Goal: Information Seeking & Learning: Learn about a topic

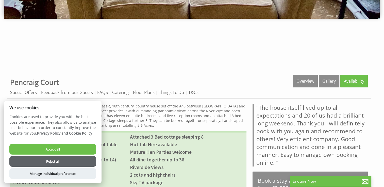
scroll to position [152, 0]
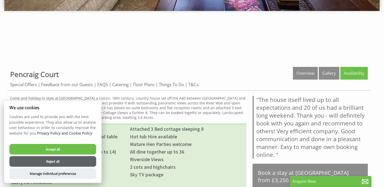
click at [76, 149] on button "Accept all" at bounding box center [52, 149] width 87 height 11
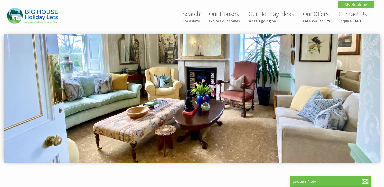
scroll to position [152, 0]
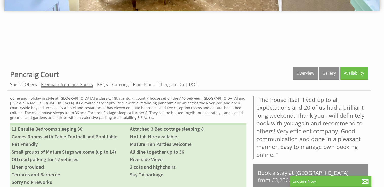
click at [89, 87] on link "Feedback from our Guests" at bounding box center [67, 85] width 52 height 6
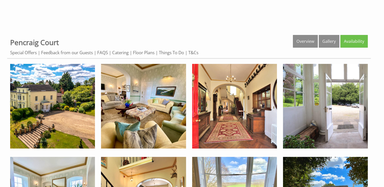
scroll to position [203, 0]
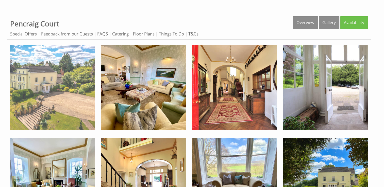
click at [56, 87] on img at bounding box center [52, 87] width 85 height 85
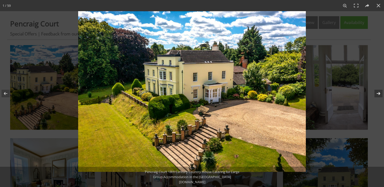
click at [378, 94] on button at bounding box center [375, 93] width 18 height 25
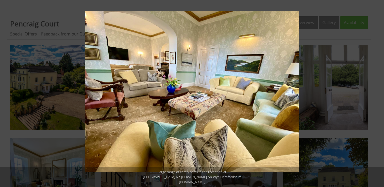
click at [378, 94] on button at bounding box center [375, 93] width 18 height 25
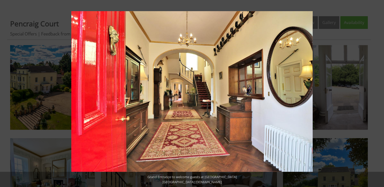
click at [378, 94] on button at bounding box center [375, 93] width 18 height 25
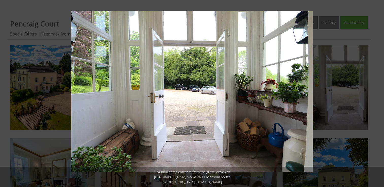
click at [378, 94] on button at bounding box center [375, 93] width 18 height 25
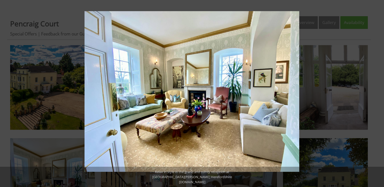
click at [378, 94] on button at bounding box center [375, 93] width 18 height 25
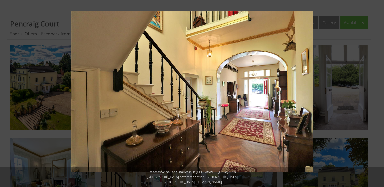
click at [378, 94] on button at bounding box center [375, 93] width 18 height 25
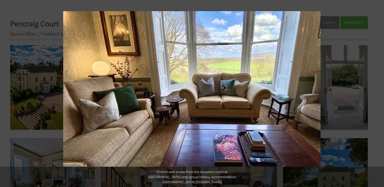
click at [378, 94] on button at bounding box center [375, 93] width 18 height 25
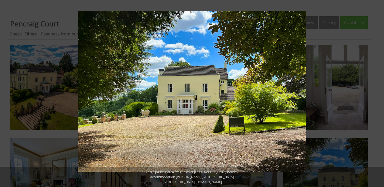
click at [378, 94] on button at bounding box center [375, 93] width 18 height 25
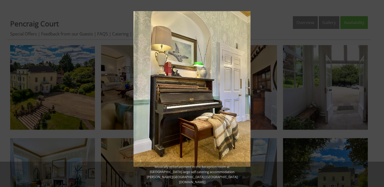
click at [378, 94] on button at bounding box center [375, 93] width 18 height 25
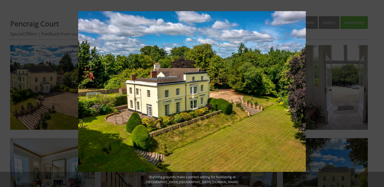
click at [378, 94] on button at bounding box center [375, 93] width 18 height 25
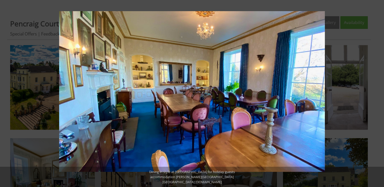
click at [378, 94] on button at bounding box center [375, 93] width 18 height 25
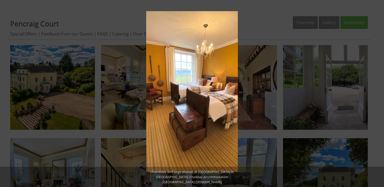
click at [378, 94] on button at bounding box center [375, 93] width 18 height 25
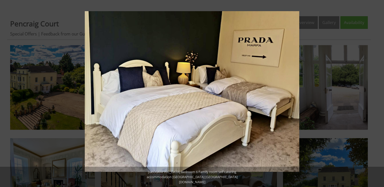
click at [378, 94] on button at bounding box center [375, 93] width 18 height 25
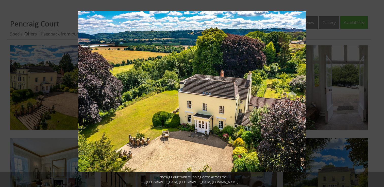
click at [378, 94] on button at bounding box center [375, 93] width 18 height 25
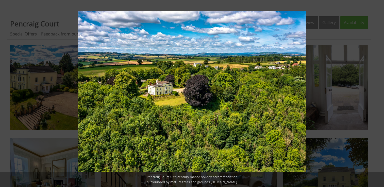
click at [378, 94] on button at bounding box center [375, 93] width 18 height 25
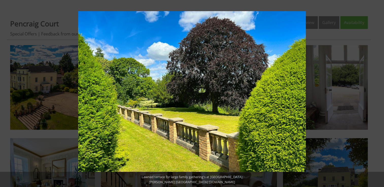
click at [378, 94] on button at bounding box center [375, 93] width 18 height 25
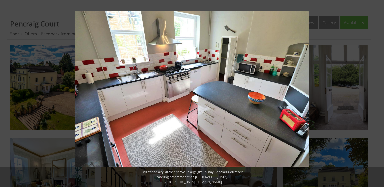
click at [378, 94] on button at bounding box center [375, 93] width 18 height 25
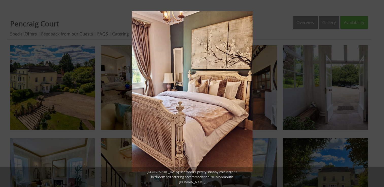
click at [378, 94] on button at bounding box center [375, 93] width 18 height 25
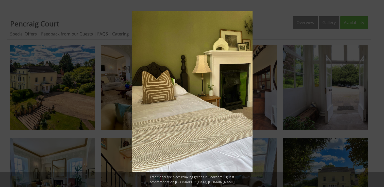
click at [378, 94] on button at bounding box center [375, 93] width 18 height 25
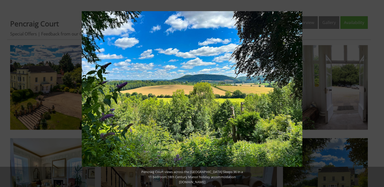
click at [378, 94] on button at bounding box center [375, 93] width 18 height 25
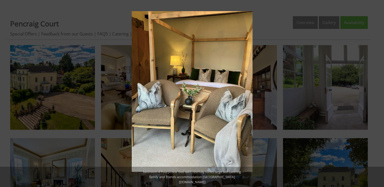
click at [378, 94] on button at bounding box center [375, 93] width 18 height 25
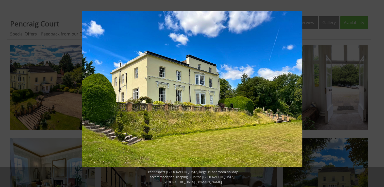
click at [378, 94] on button at bounding box center [375, 93] width 18 height 25
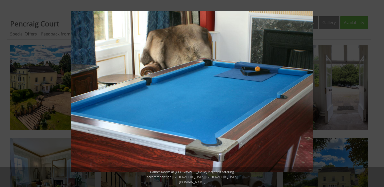
click at [378, 94] on button at bounding box center [375, 93] width 18 height 25
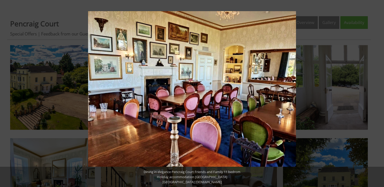
click at [378, 94] on button at bounding box center [375, 93] width 18 height 25
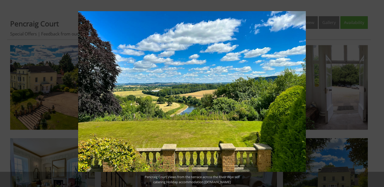
click at [378, 94] on button at bounding box center [375, 93] width 18 height 25
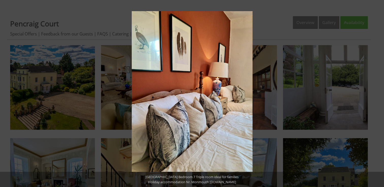
click at [378, 94] on button at bounding box center [375, 93] width 18 height 25
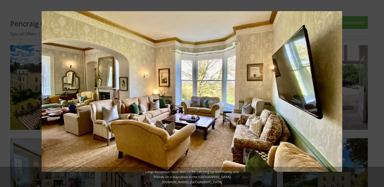
click at [378, 94] on button at bounding box center [375, 93] width 18 height 25
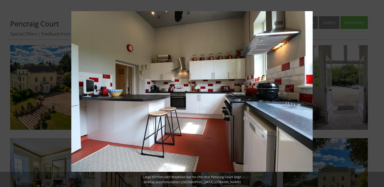
click at [378, 94] on button at bounding box center [375, 93] width 18 height 25
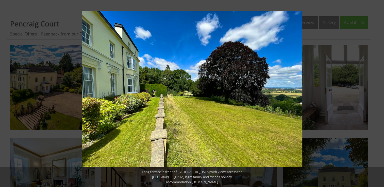
click at [378, 94] on button at bounding box center [375, 93] width 18 height 25
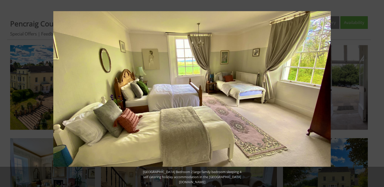
click at [378, 94] on button at bounding box center [375, 93] width 18 height 25
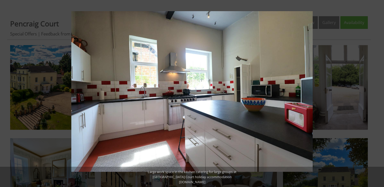
click at [378, 94] on button at bounding box center [375, 93] width 18 height 25
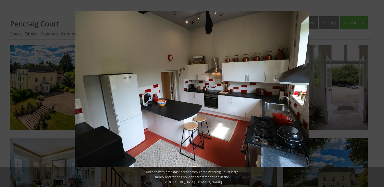
click at [378, 94] on button at bounding box center [375, 93] width 18 height 25
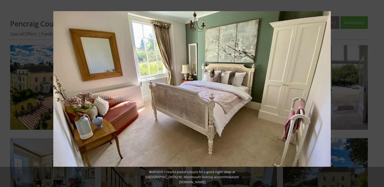
click at [378, 94] on button at bounding box center [375, 93] width 18 height 25
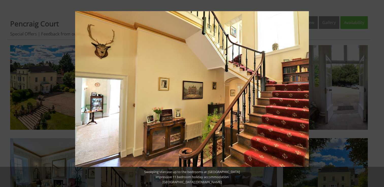
click at [378, 94] on button at bounding box center [375, 93] width 18 height 25
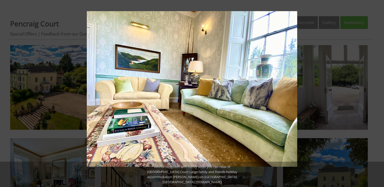
click at [378, 94] on button at bounding box center [375, 93] width 18 height 25
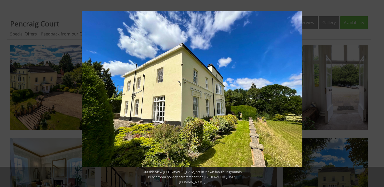
click at [378, 94] on button at bounding box center [375, 93] width 18 height 25
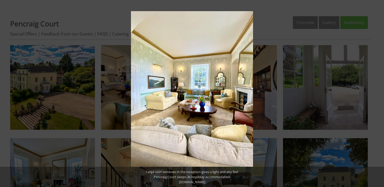
click at [378, 94] on button at bounding box center [375, 93] width 18 height 25
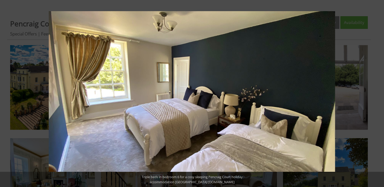
click at [378, 94] on button at bounding box center [375, 93] width 18 height 25
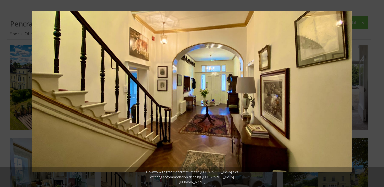
click at [378, 94] on button at bounding box center [375, 93] width 18 height 25
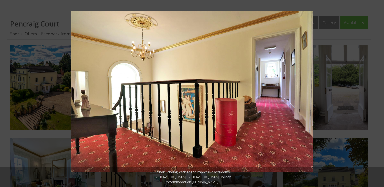
click at [378, 94] on button at bounding box center [375, 93] width 18 height 25
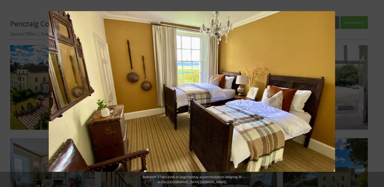
click at [378, 94] on button at bounding box center [375, 93] width 18 height 25
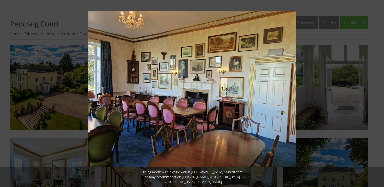
click at [378, 94] on button at bounding box center [375, 93] width 18 height 25
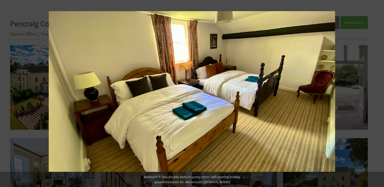
click at [378, 94] on button at bounding box center [375, 93] width 18 height 25
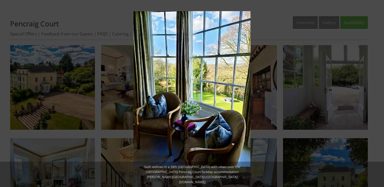
click at [378, 94] on button at bounding box center [375, 93] width 18 height 25
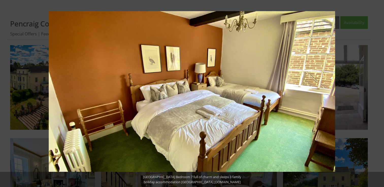
click at [378, 94] on button at bounding box center [375, 93] width 18 height 25
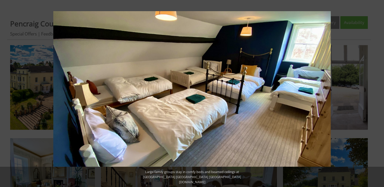
click at [378, 94] on button at bounding box center [375, 93] width 18 height 25
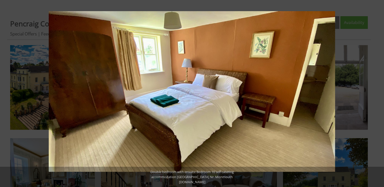
click at [378, 94] on button at bounding box center [375, 93] width 18 height 25
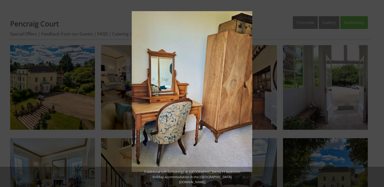
click at [378, 94] on button at bounding box center [375, 93] width 18 height 25
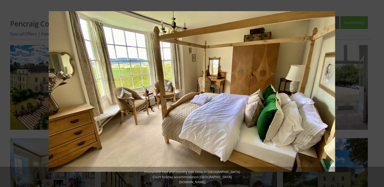
click at [378, 94] on button at bounding box center [375, 93] width 18 height 25
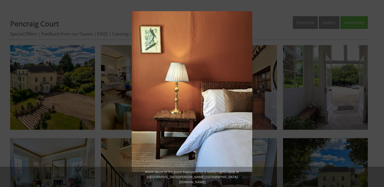
click at [378, 94] on button at bounding box center [375, 93] width 18 height 25
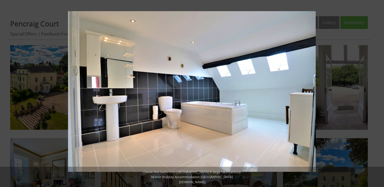
click at [378, 94] on button at bounding box center [375, 93] width 18 height 25
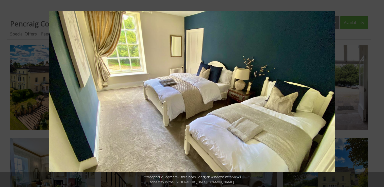
click at [378, 94] on button at bounding box center [375, 93] width 18 height 25
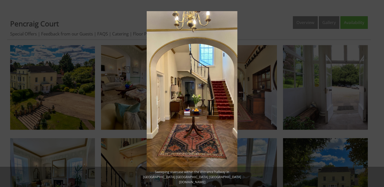
click at [378, 94] on button at bounding box center [375, 93] width 18 height 25
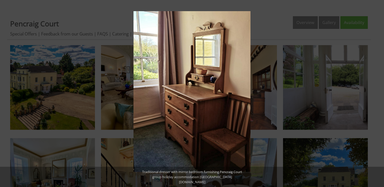
click at [378, 94] on button at bounding box center [375, 93] width 18 height 25
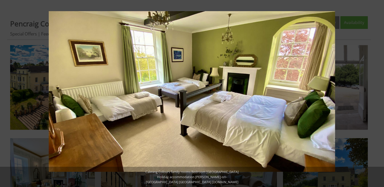
click at [378, 94] on button at bounding box center [375, 93] width 18 height 25
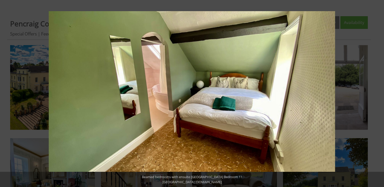
click at [378, 94] on button at bounding box center [375, 93] width 18 height 25
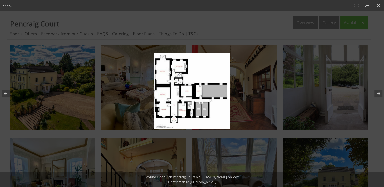
click at [193, 97] on img at bounding box center [192, 92] width 76 height 76
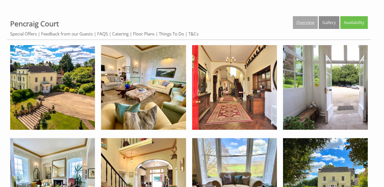
click at [299, 22] on link "Overview" at bounding box center [305, 22] width 25 height 13
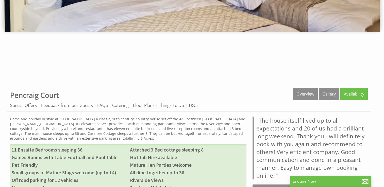
scroll to position [113, 0]
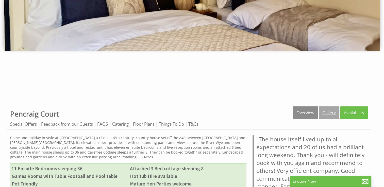
click at [325, 111] on link "Gallery" at bounding box center [329, 113] width 21 height 13
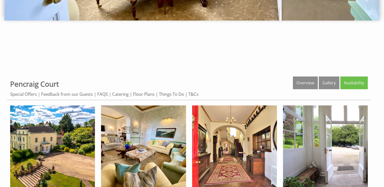
scroll to position [178, 0]
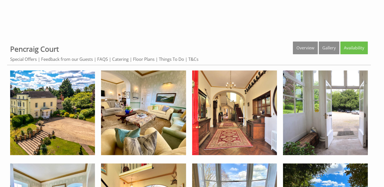
click at [298, 48] on link "Overview" at bounding box center [305, 48] width 25 height 13
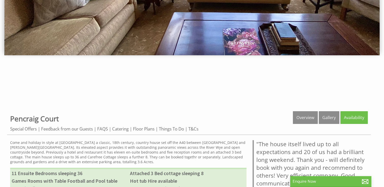
scroll to position [127, 0]
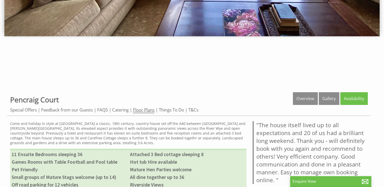
click at [148, 111] on link "Floor Plans" at bounding box center [144, 110] width 22 height 6
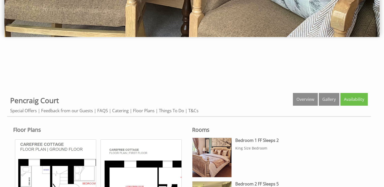
scroll to position [127, 0]
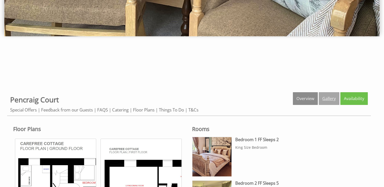
click at [324, 96] on link "Gallery" at bounding box center [329, 98] width 21 height 13
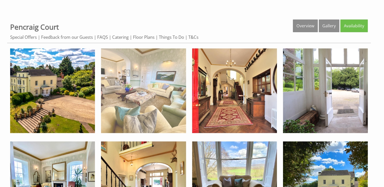
scroll to position [203, 0]
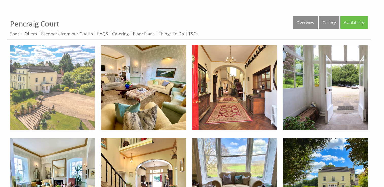
click at [49, 84] on img at bounding box center [52, 87] width 85 height 85
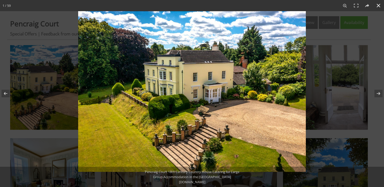
click at [375, 6] on button at bounding box center [378, 5] width 11 height 11
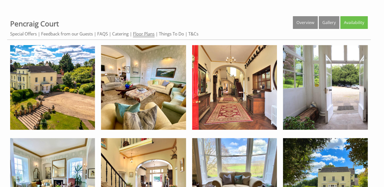
click at [148, 34] on link "Floor Plans" at bounding box center [144, 34] width 22 height 6
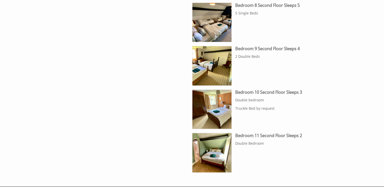
scroll to position [609, 0]
